Goal: Task Accomplishment & Management: Manage account settings

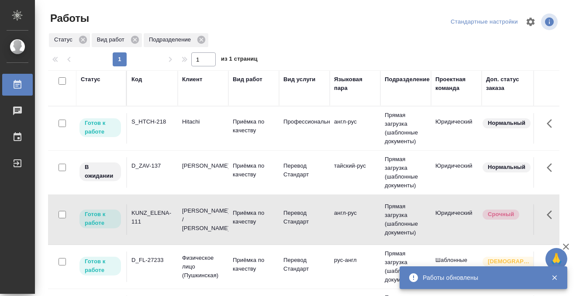
click at [157, 133] on td "S_HTCH-218" at bounding box center [152, 128] width 51 height 31
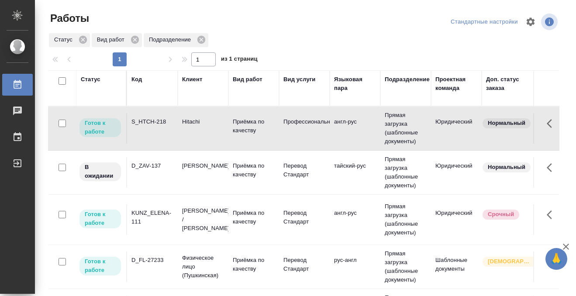
click at [157, 133] on td "S_HTCH-218" at bounding box center [152, 128] width 51 height 31
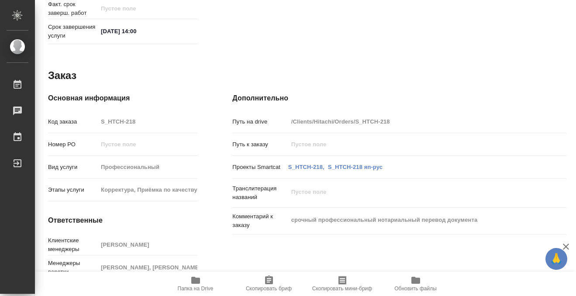
scroll to position [467, 0]
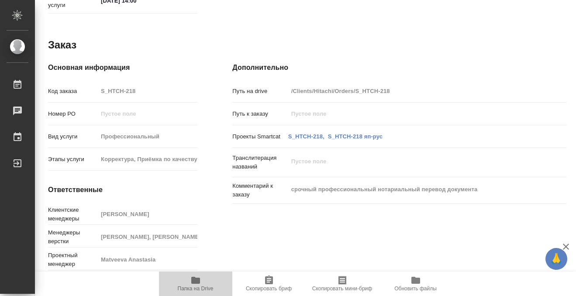
click at [197, 275] on icon "button" at bounding box center [196, 280] width 10 height 10
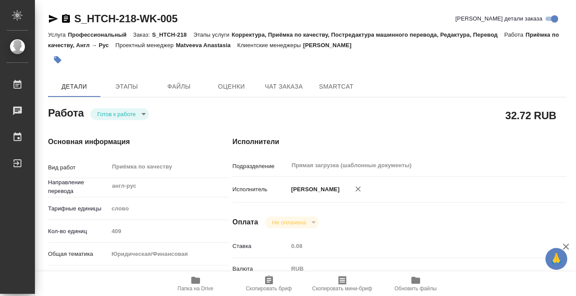
click at [53, 57] on button "button" at bounding box center [57, 59] width 19 height 19
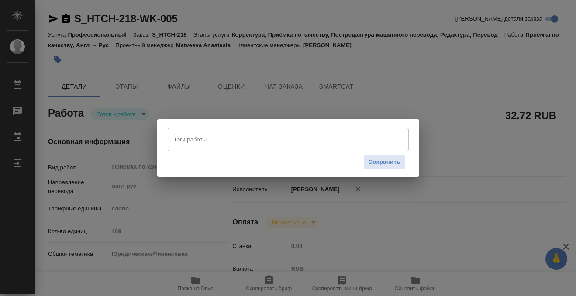
click at [208, 137] on input "Тэги работы" at bounding box center [280, 139] width 217 height 15
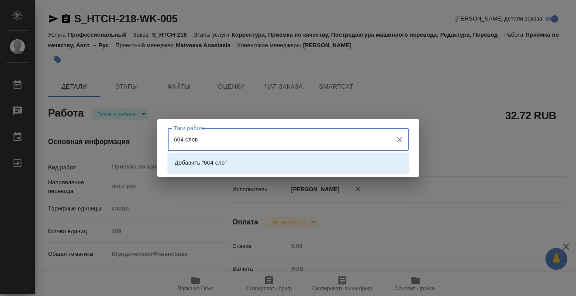
type input "604 слова"
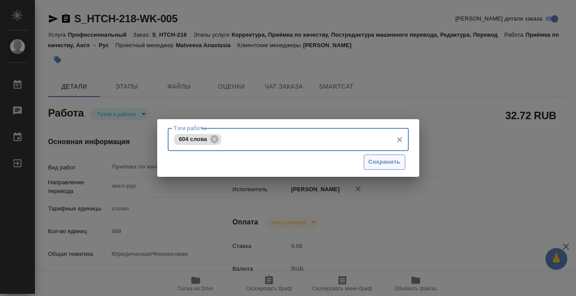
click at [381, 164] on span "Сохранить" at bounding box center [385, 162] width 32 height 10
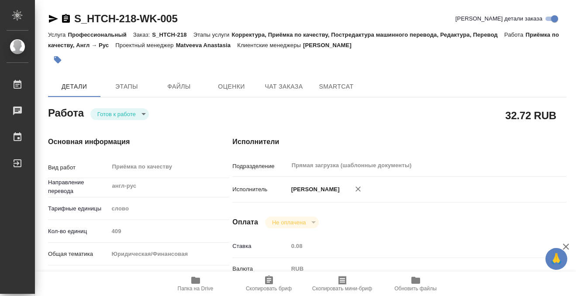
type input "readyForWork"
type input "англ-рус"
type input "5a8b1489cc6b4906c91bfd90"
type input "409"
type input "yr-fn"
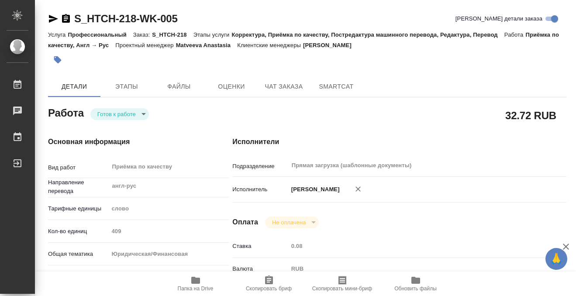
type input "5f647205b73bc97568ca66bf"
checkbox input "true"
type input "18.08.2025 11:00"
type input "18.08.2025 12:00"
type input "18.08.2025 14:00"
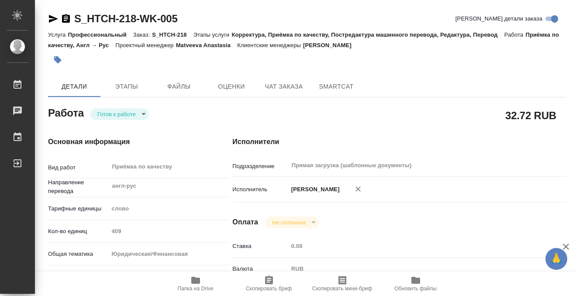
type input "Прямая загрузка (шаблонные документы)"
type input "notPayed"
type input "0.08"
type input "RUB"
type input "Matveeva Anastasia"
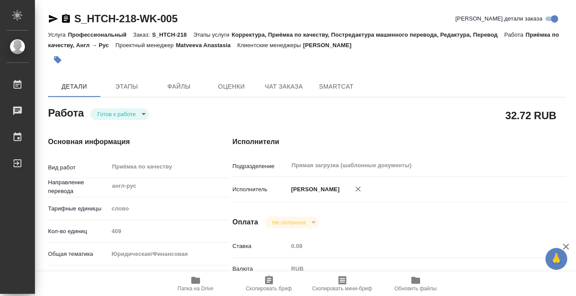
type input "S_HTCH-218"
type input "Профессиональный"
type input "Корректура, Приёмка по качеству, Постредактура машинного перевода, Редактура, П…"
type input "[PERSON_NAME]"
type input "[PERSON_NAME], [PERSON_NAME]"
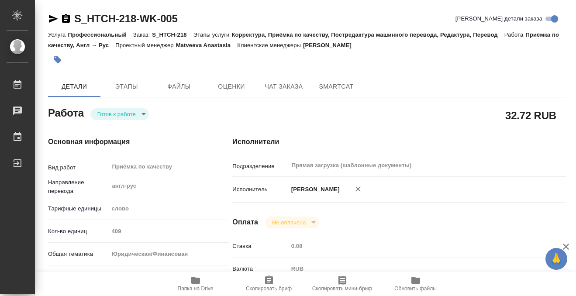
type input "/Clients/Hitachi/Orders/S_HTCH-218"
click at [132, 120] on body "🙏 .cls-1 fill:#fff; AWATERA Kobzeva Elizaveta Работы 0 Чаты График Выйти S_HTCH…" at bounding box center [288, 148] width 576 height 296
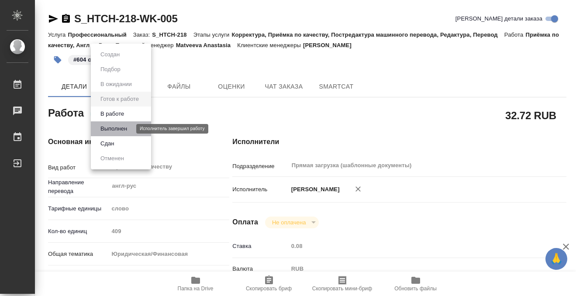
click at [125, 127] on button "Выполнен" at bounding box center [114, 129] width 32 height 10
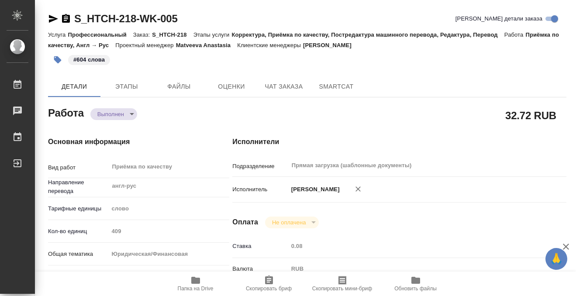
type textarea "x"
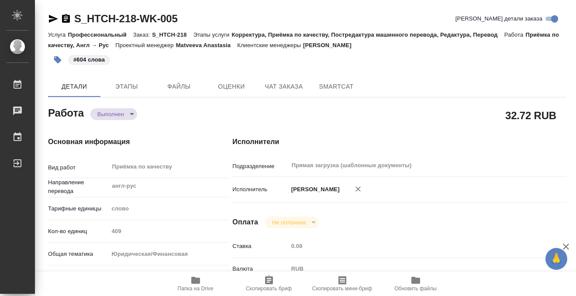
type textarea "x"
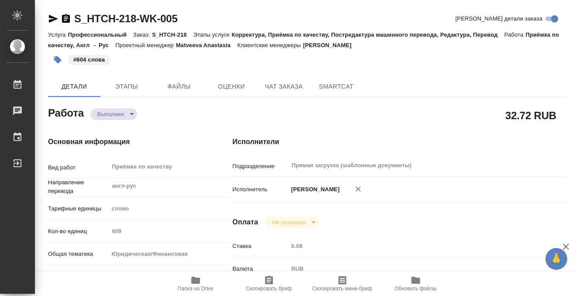
click at [65, 15] on icon "button" at bounding box center [66, 18] width 8 height 9
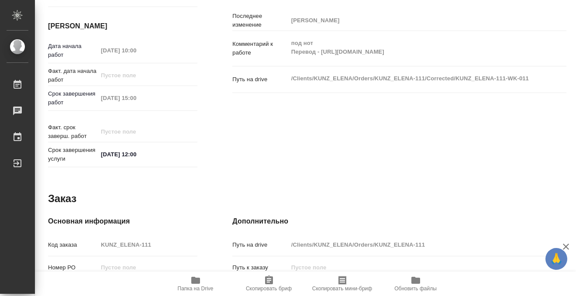
scroll to position [479, 0]
